Goal: Task Accomplishment & Management: Manage account settings

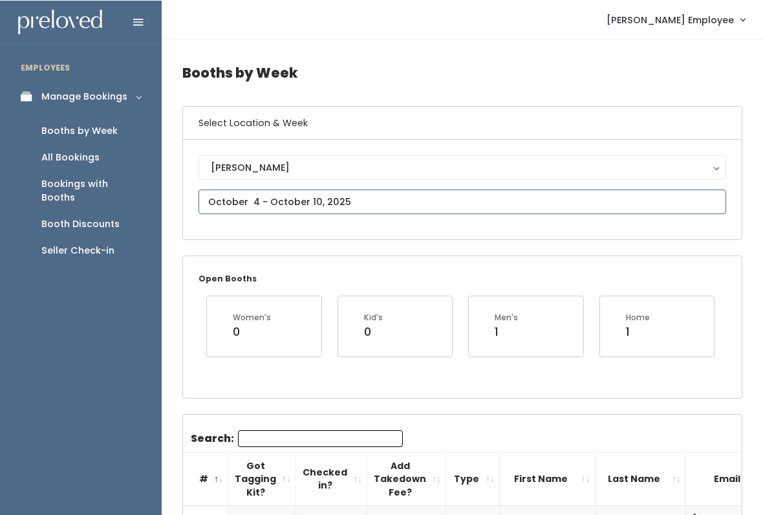
click at [396, 195] on input "text" at bounding box center [463, 201] width 528 height 25
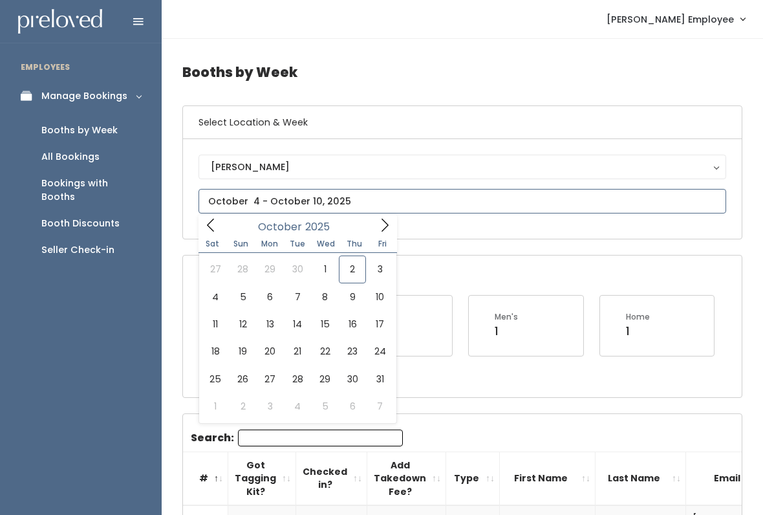
type input "[DATE] to [DATE]"
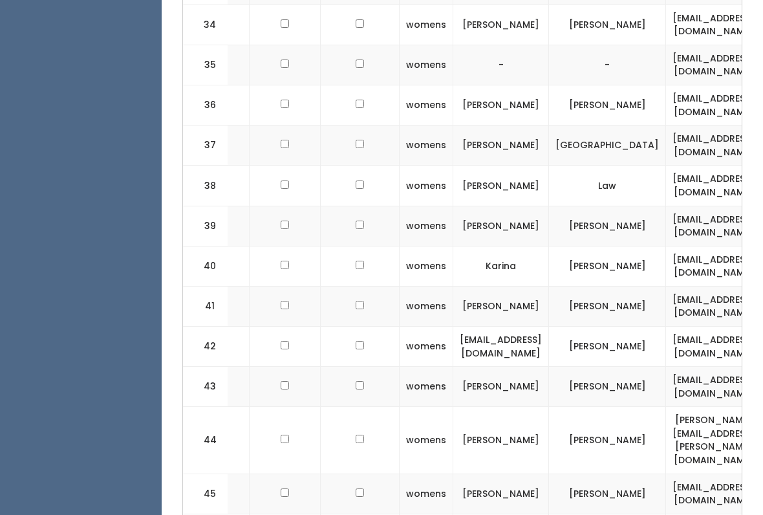
scroll to position [0, 18]
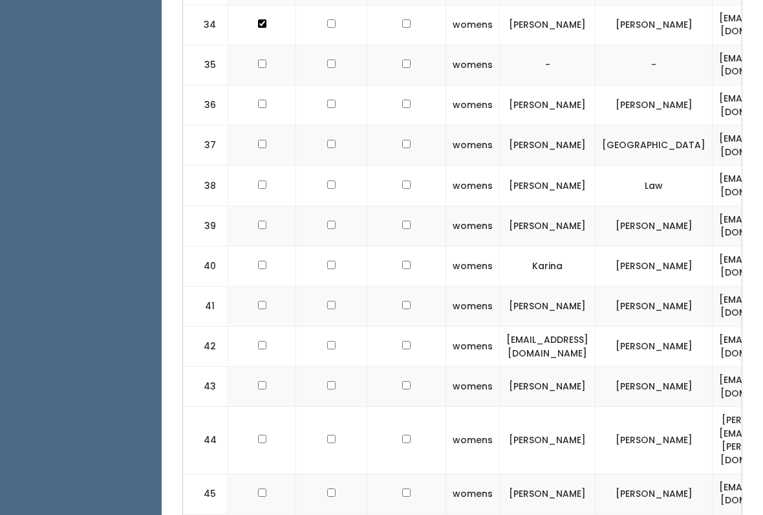
scroll to position [0, 0]
checkbox input "true"
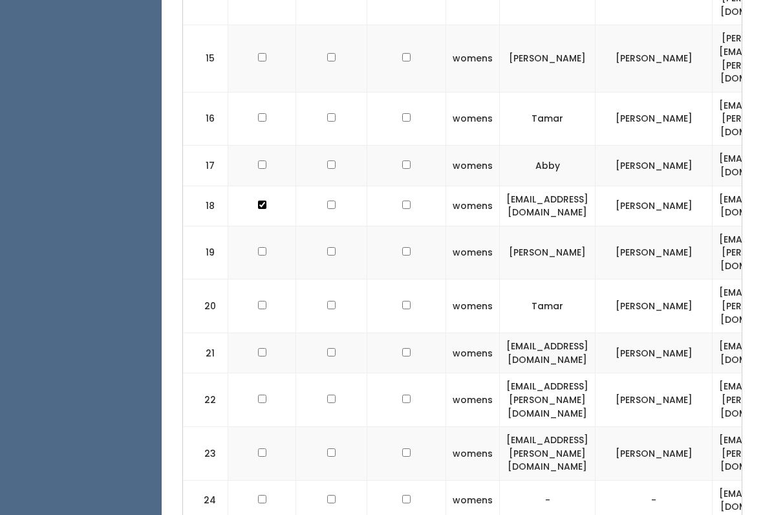
scroll to position [1110, 0]
